Goal: Task Accomplishment & Management: Use online tool/utility

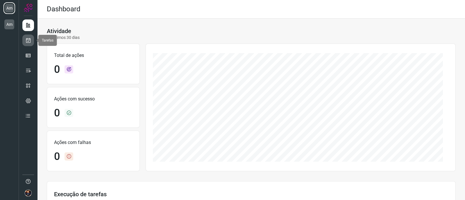
click at [31, 40] on link at bounding box center [28, 41] width 12 height 12
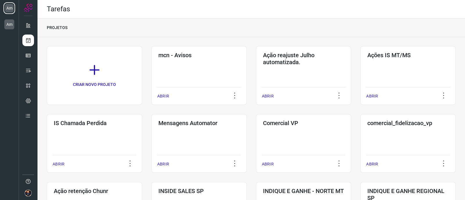
scroll to position [24, 0]
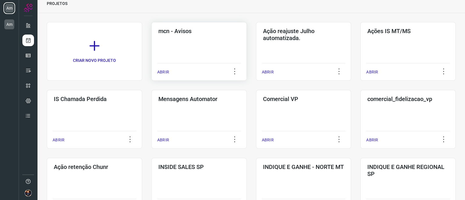
click at [256, 39] on div "mcn - Avisos ABRIR" at bounding box center [303, 51] width 95 height 59
